Goal: Information Seeking & Learning: Learn about a topic

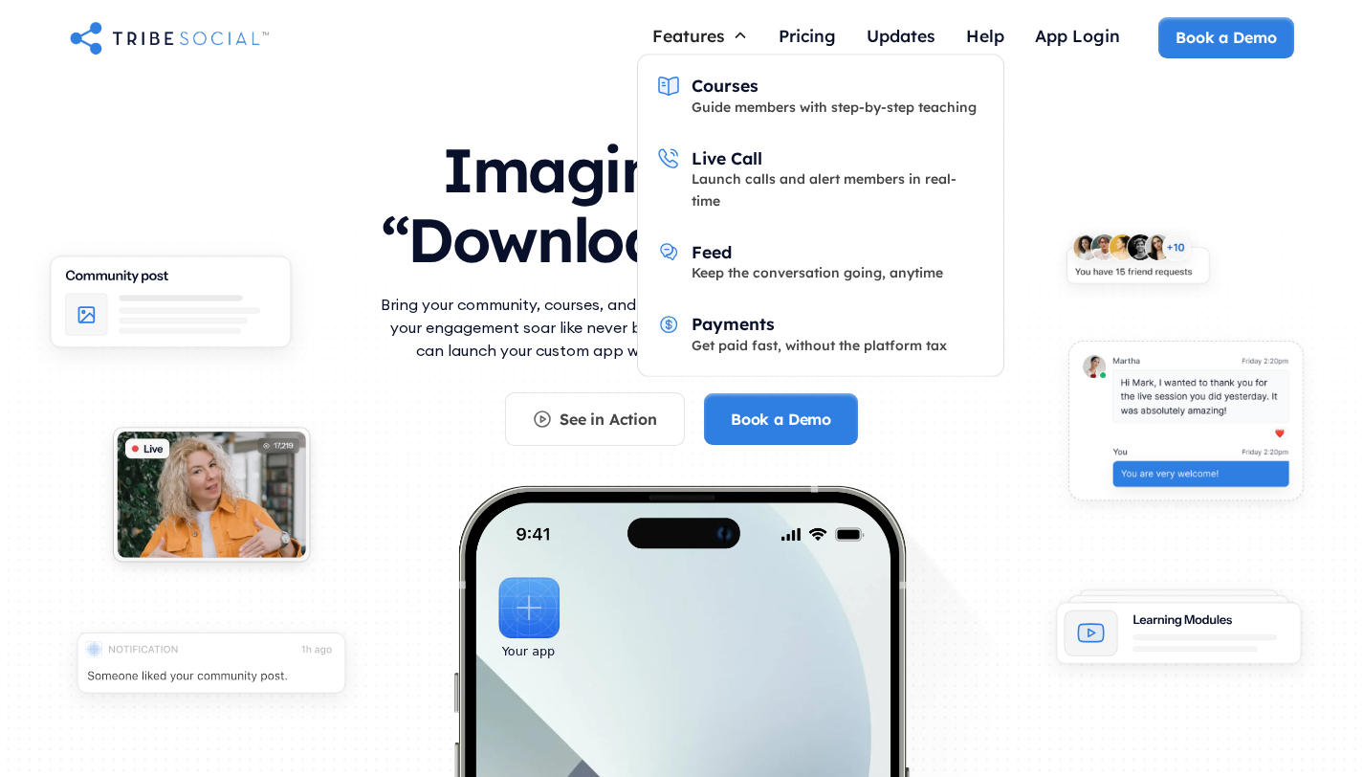
click at [716, 24] on div "Features" at bounding box center [700, 35] width 126 height 36
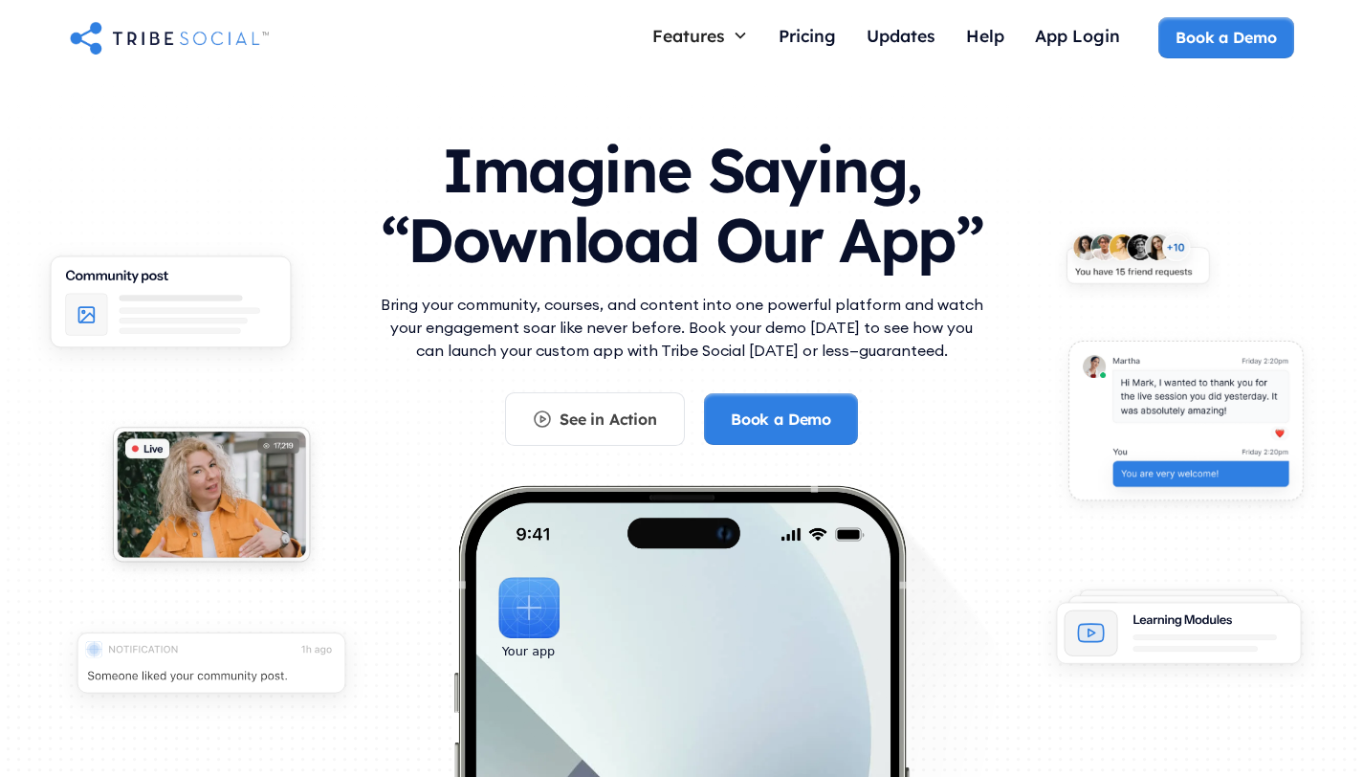
click at [716, 24] on div "Features" at bounding box center [700, 35] width 126 height 36
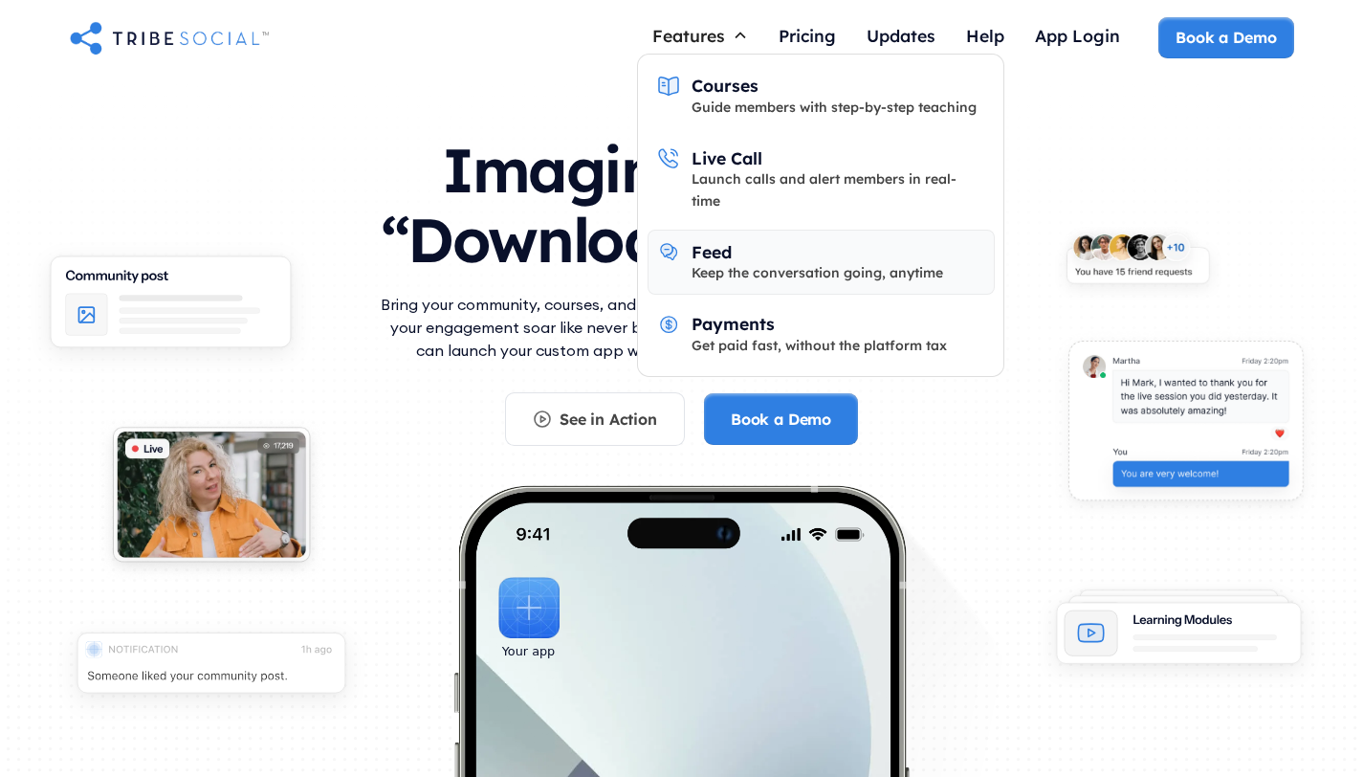
click at [747, 267] on link "Feed Keep the conversation going, anytime" at bounding box center [821, 262] width 347 height 65
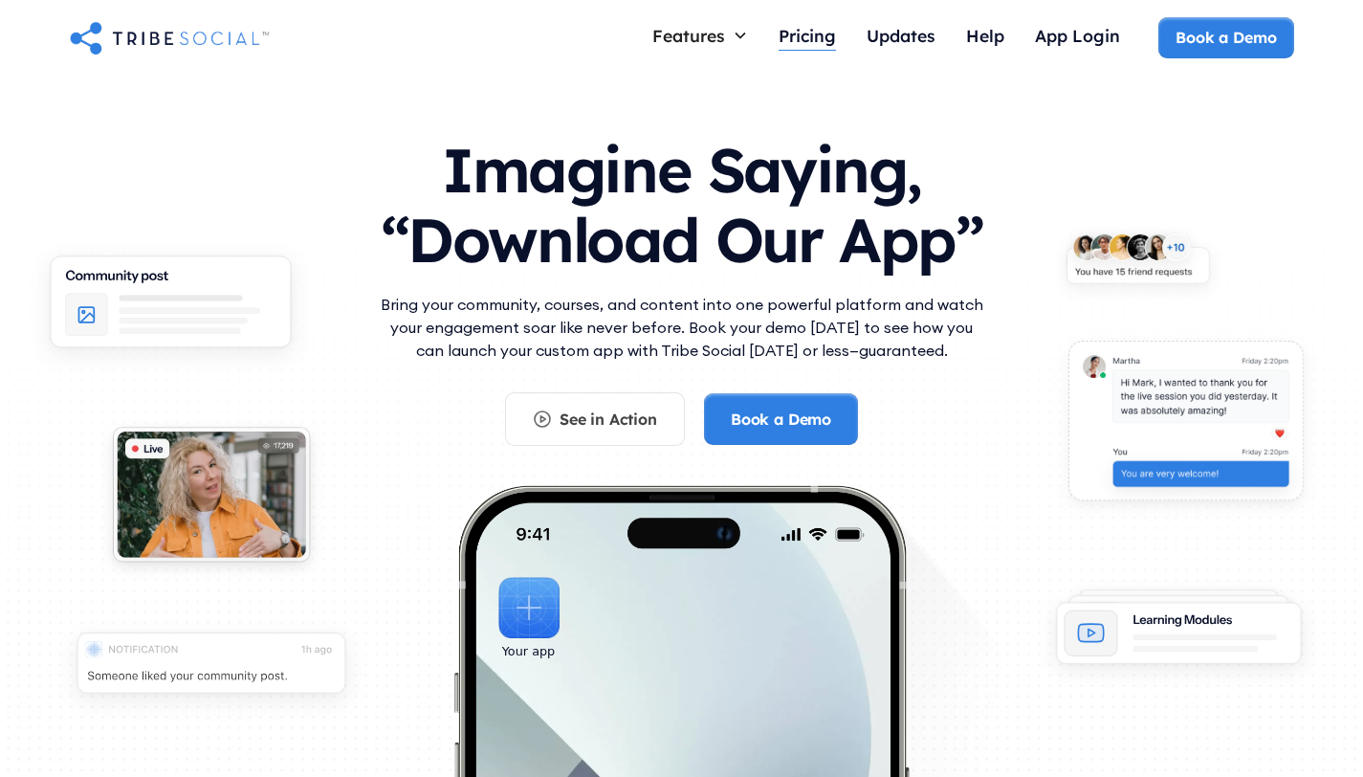
click at [786, 36] on div "Pricing" at bounding box center [807, 35] width 57 height 21
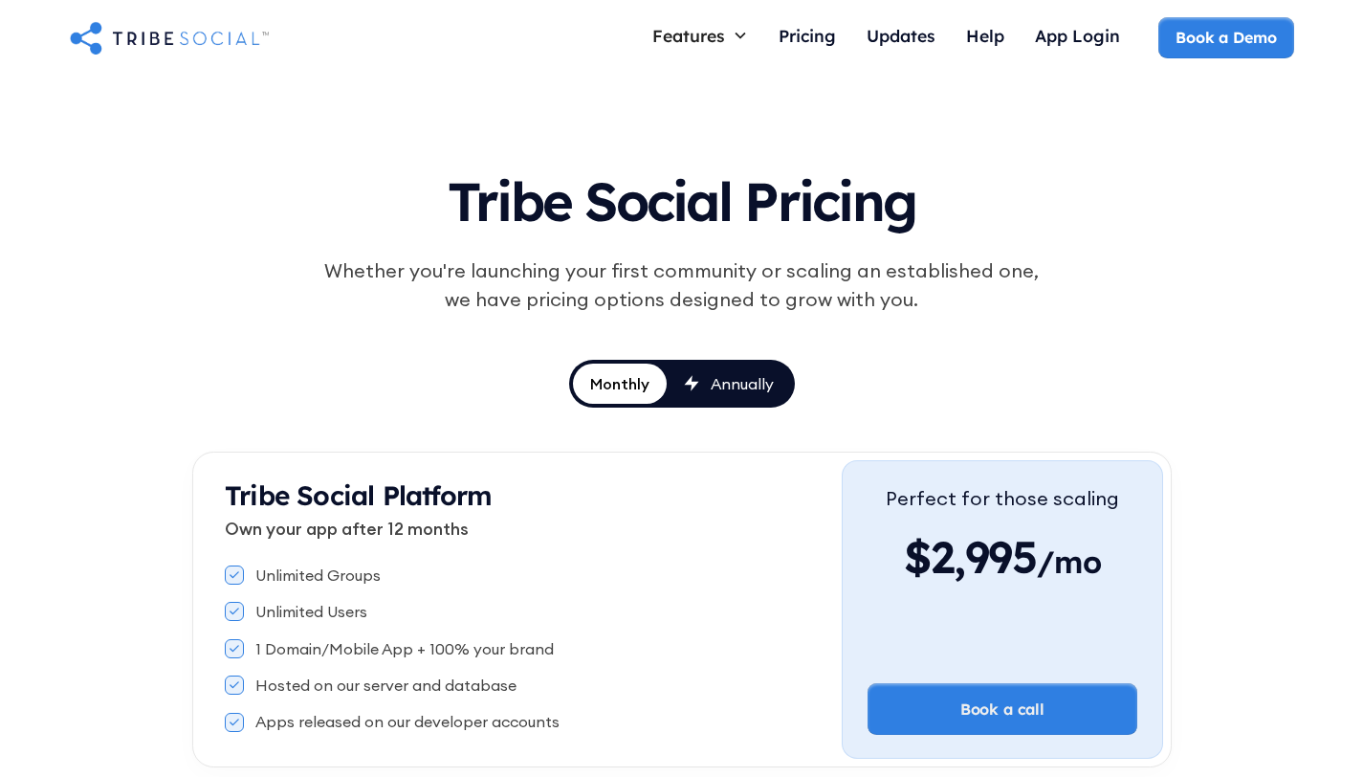
click at [270, 372] on div "Tribe Social Pricing Whether you're launching your first community or scaling a…" at bounding box center [682, 271] width 888 height 237
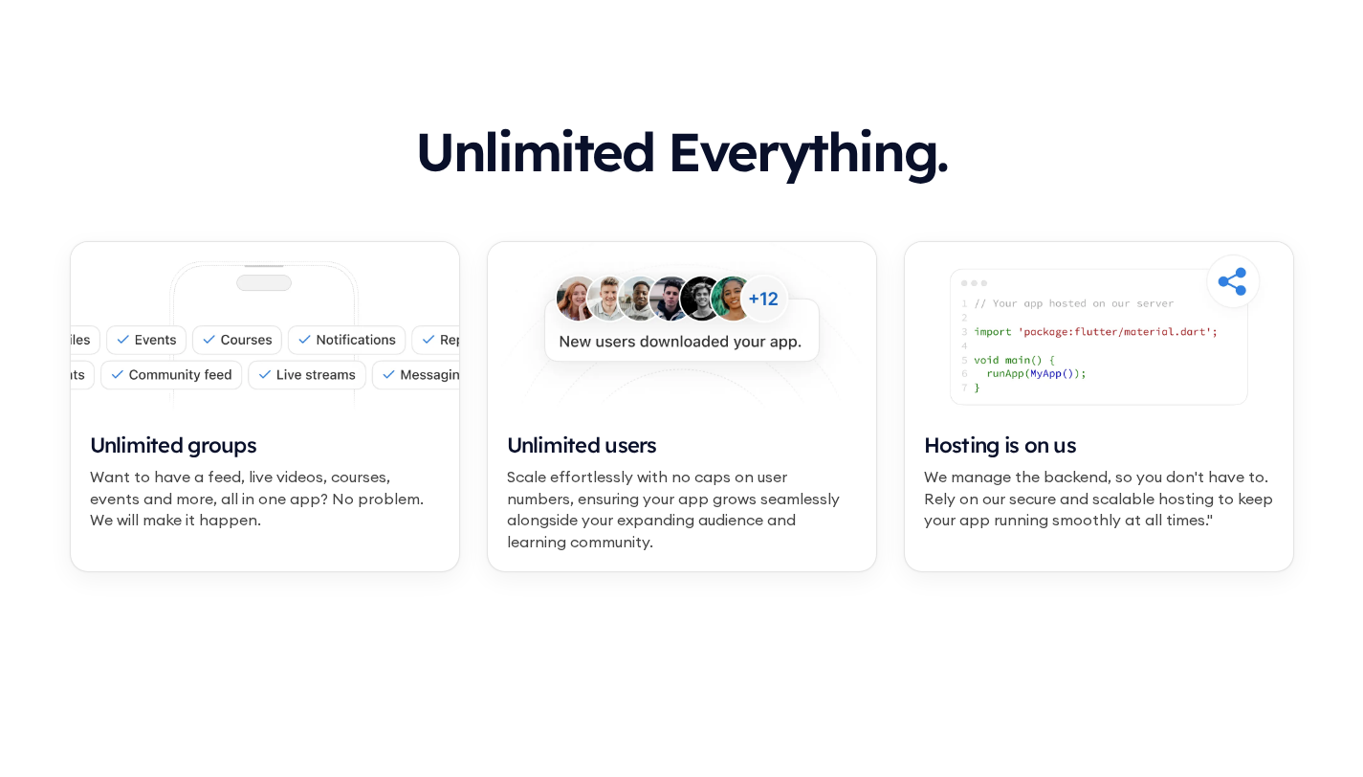
scroll to position [1124, 0]
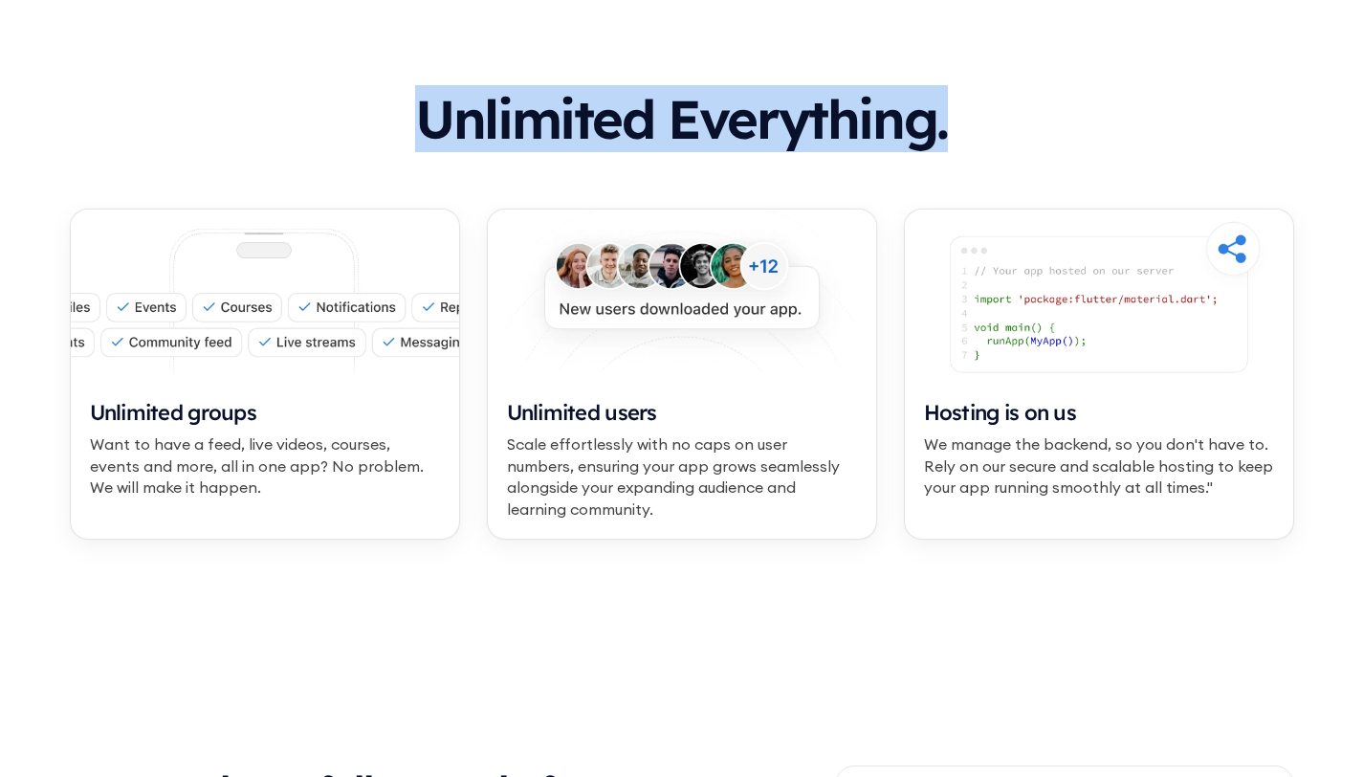
drag, startPoint x: 461, startPoint y: 118, endPoint x: 1064, endPoint y: 135, distance: 602.9
click at [1064, 135] on h2 "Unlimited Everything." at bounding box center [682, 119] width 1224 height 56
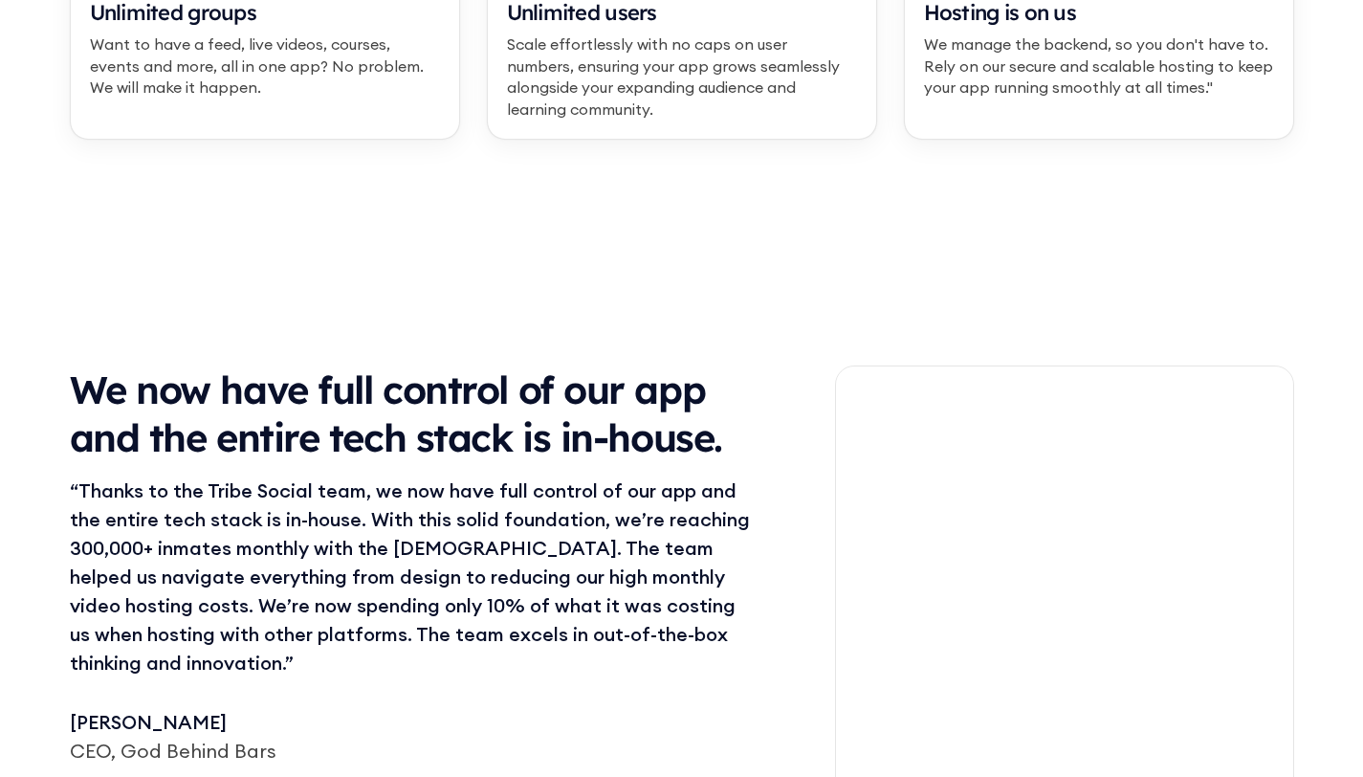
scroll to position [1552, 0]
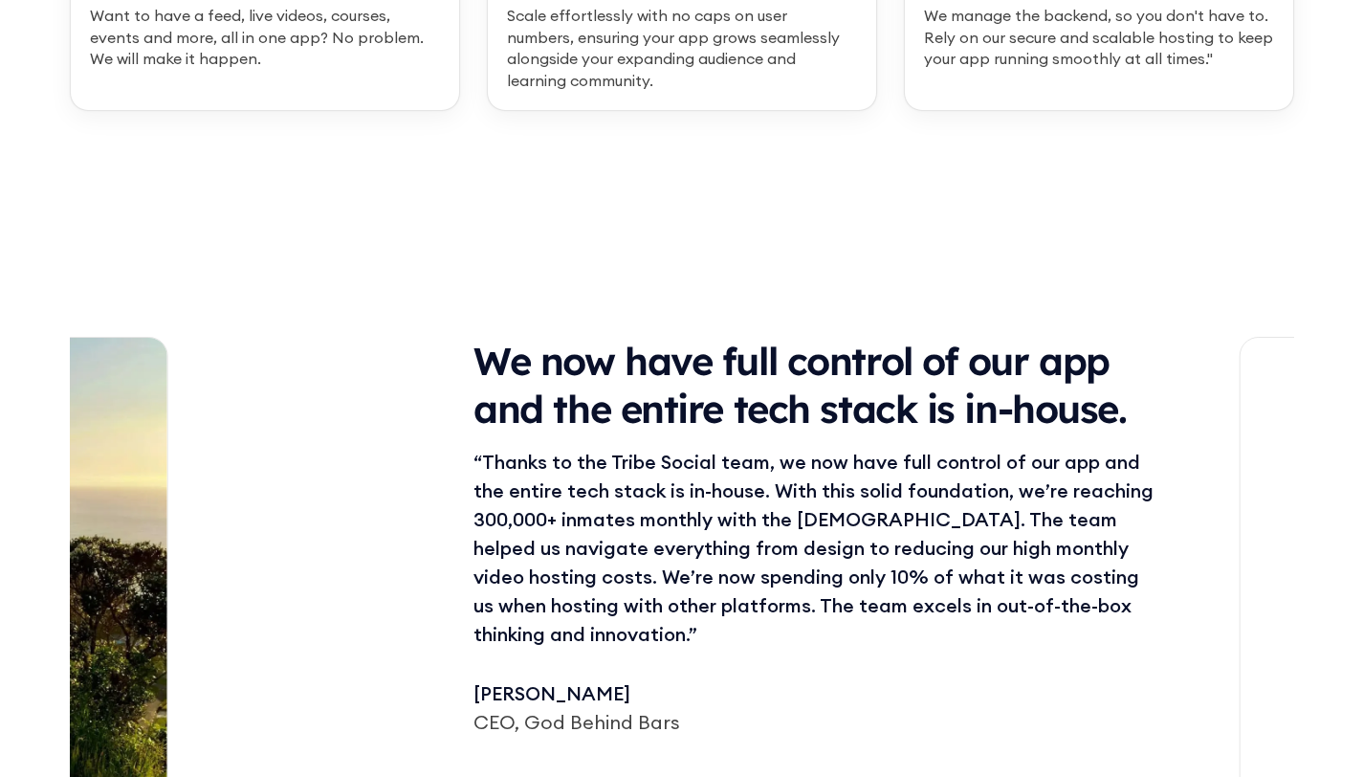
click at [473, 371] on div "We now have full control of our app and the entire tech stack is in-house." at bounding box center [817, 385] width 689 height 96
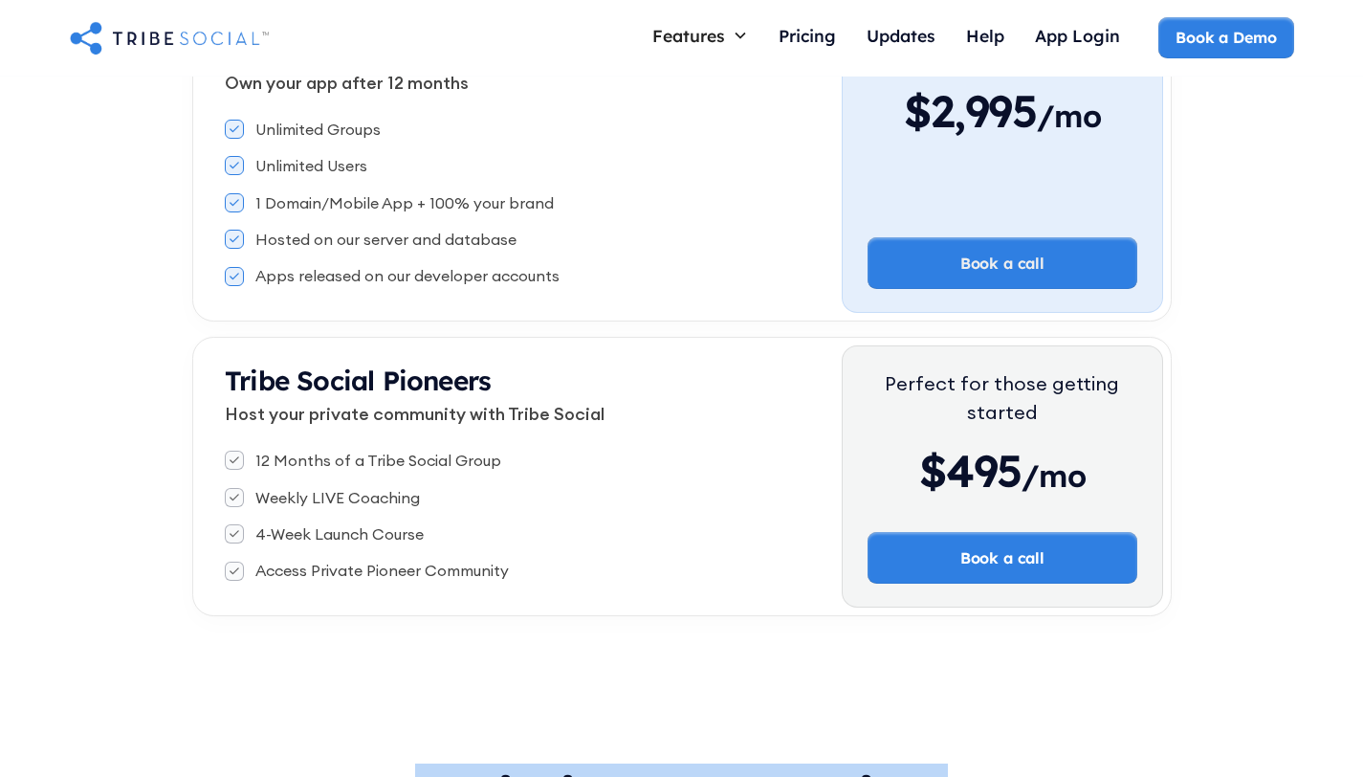
scroll to position [0, 0]
